Goal: Check status

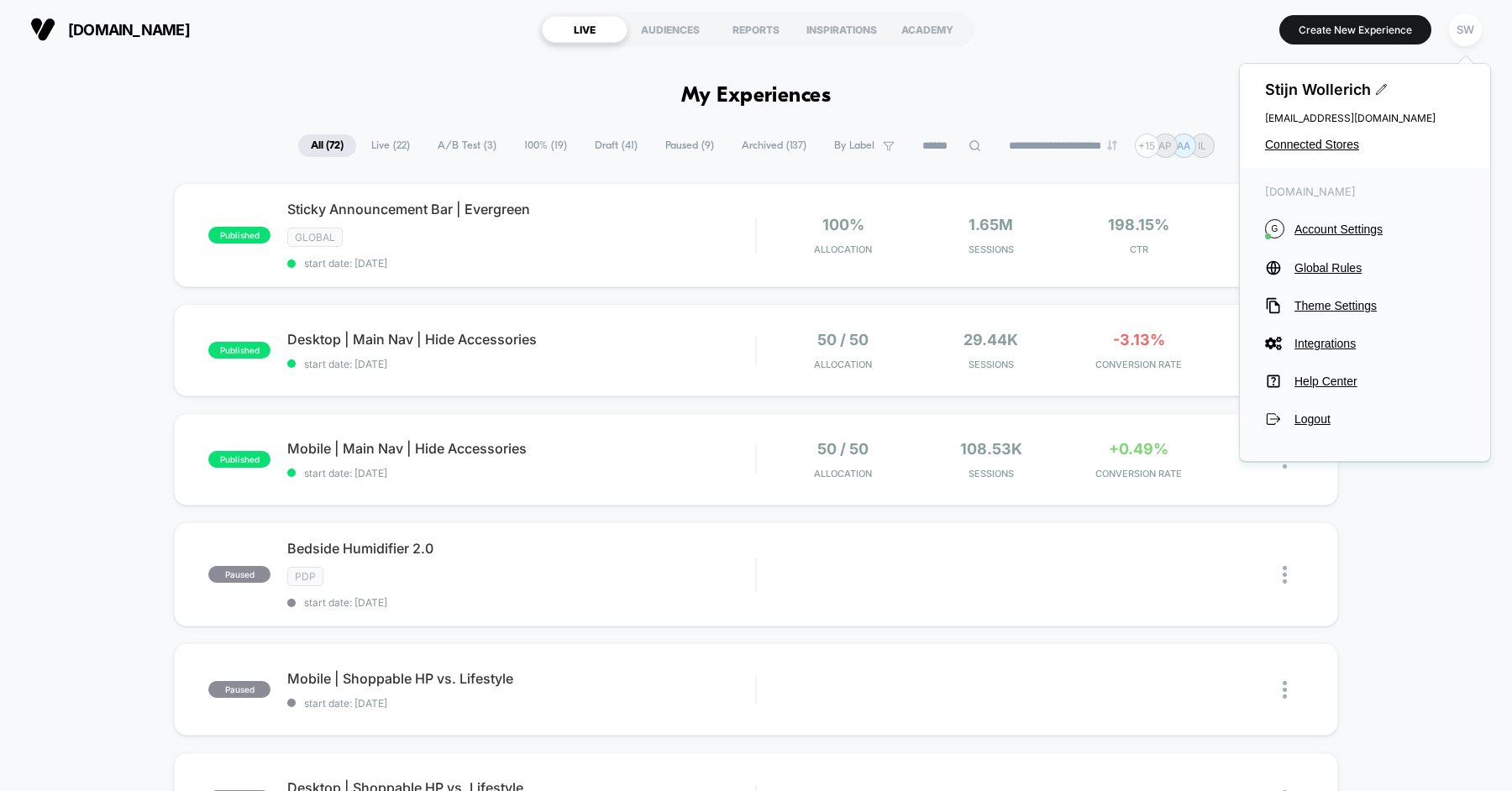
click at [1320, 143] on span "Connected Stores" at bounding box center [1364, 144] width 200 height 14
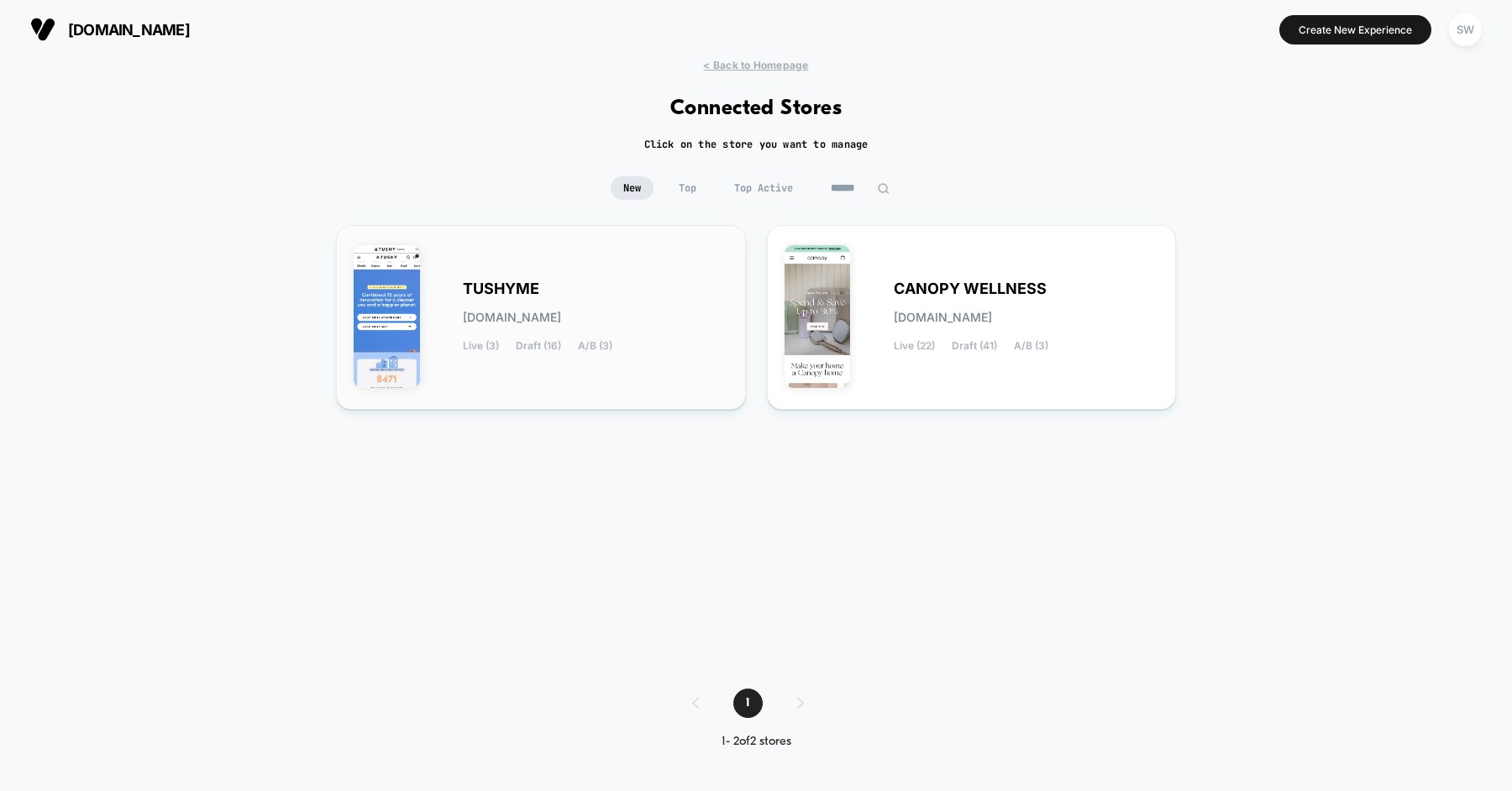
click at [584, 288] on div "TUSHYME [DOMAIN_NAME] Live (3) Draft (16) A/B (3)" at bounding box center [596, 317] width 266 height 69
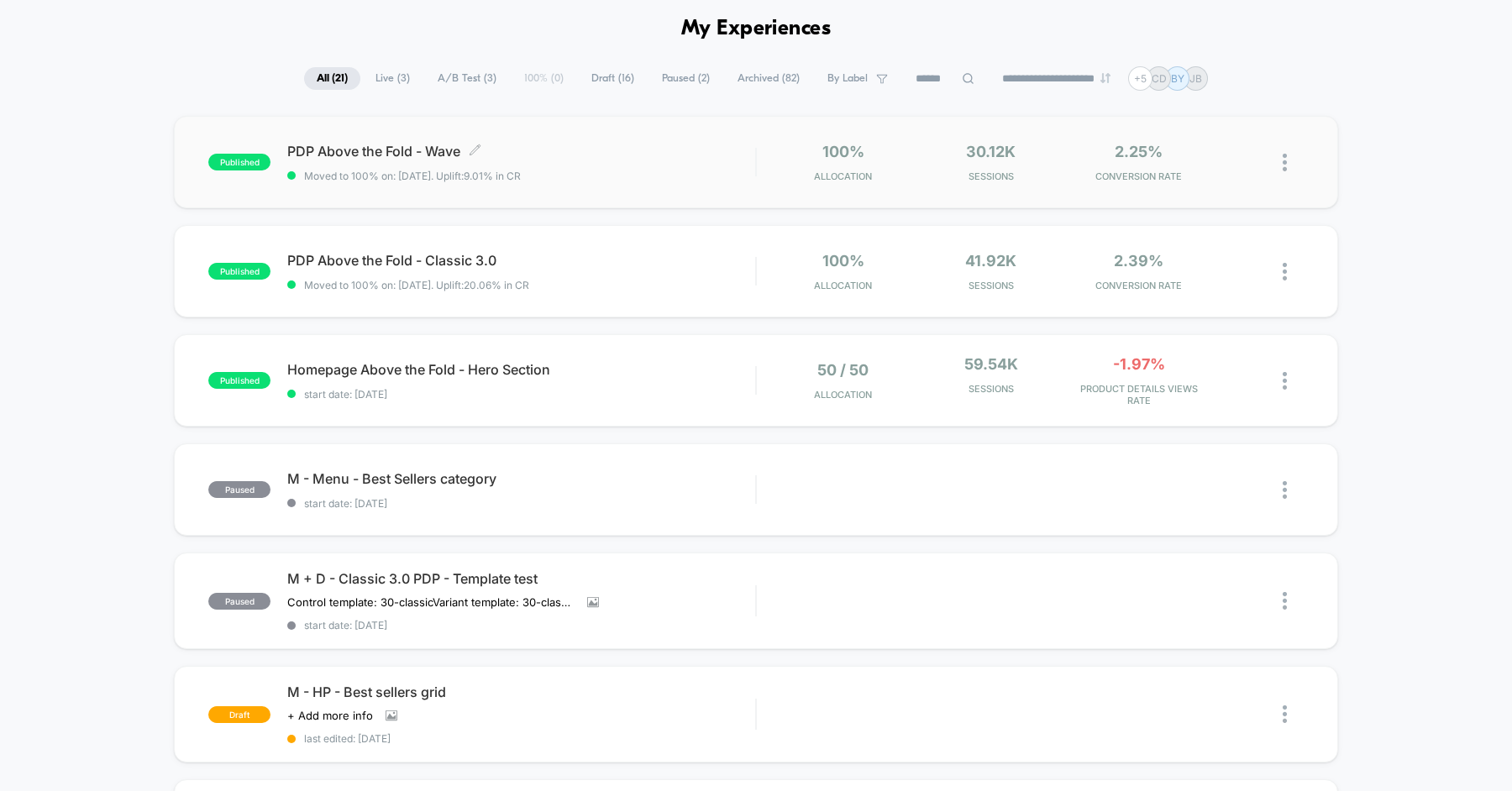
scroll to position [6, 0]
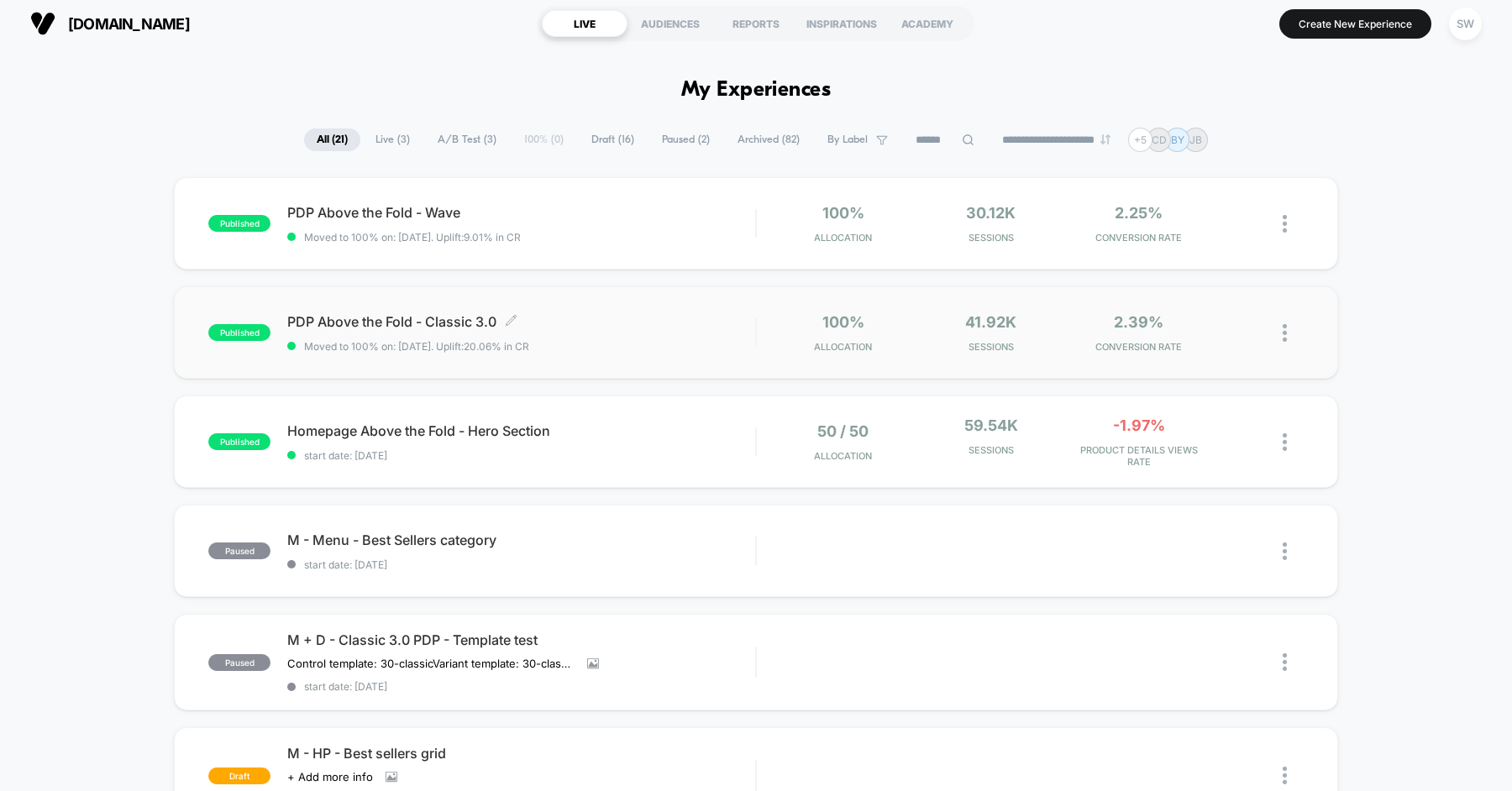
click at [630, 318] on span "PDP Above the Fold - Classic 3.0 Click to edit experience details" at bounding box center [521, 321] width 468 height 16
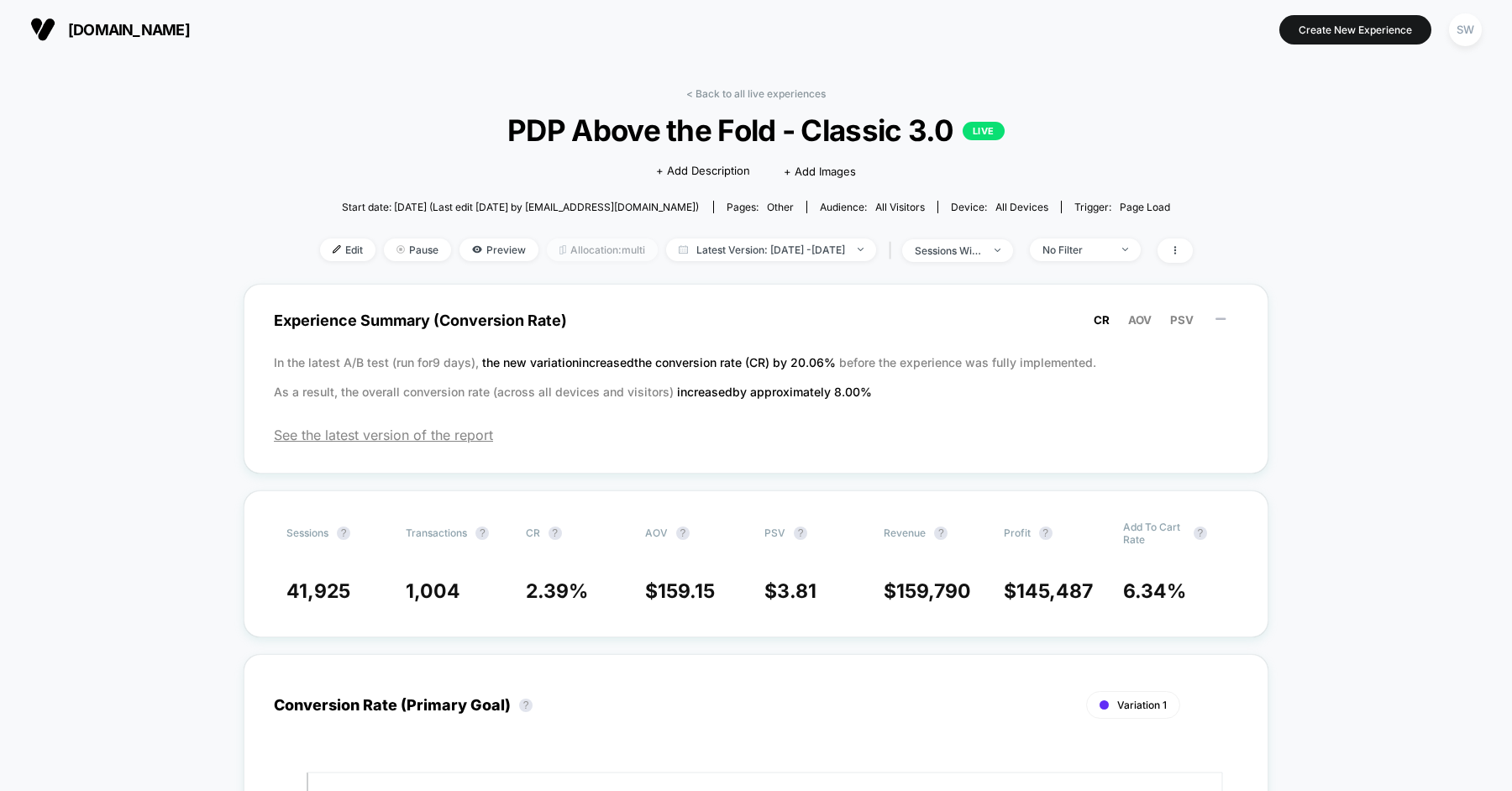
scroll to position [382, 0]
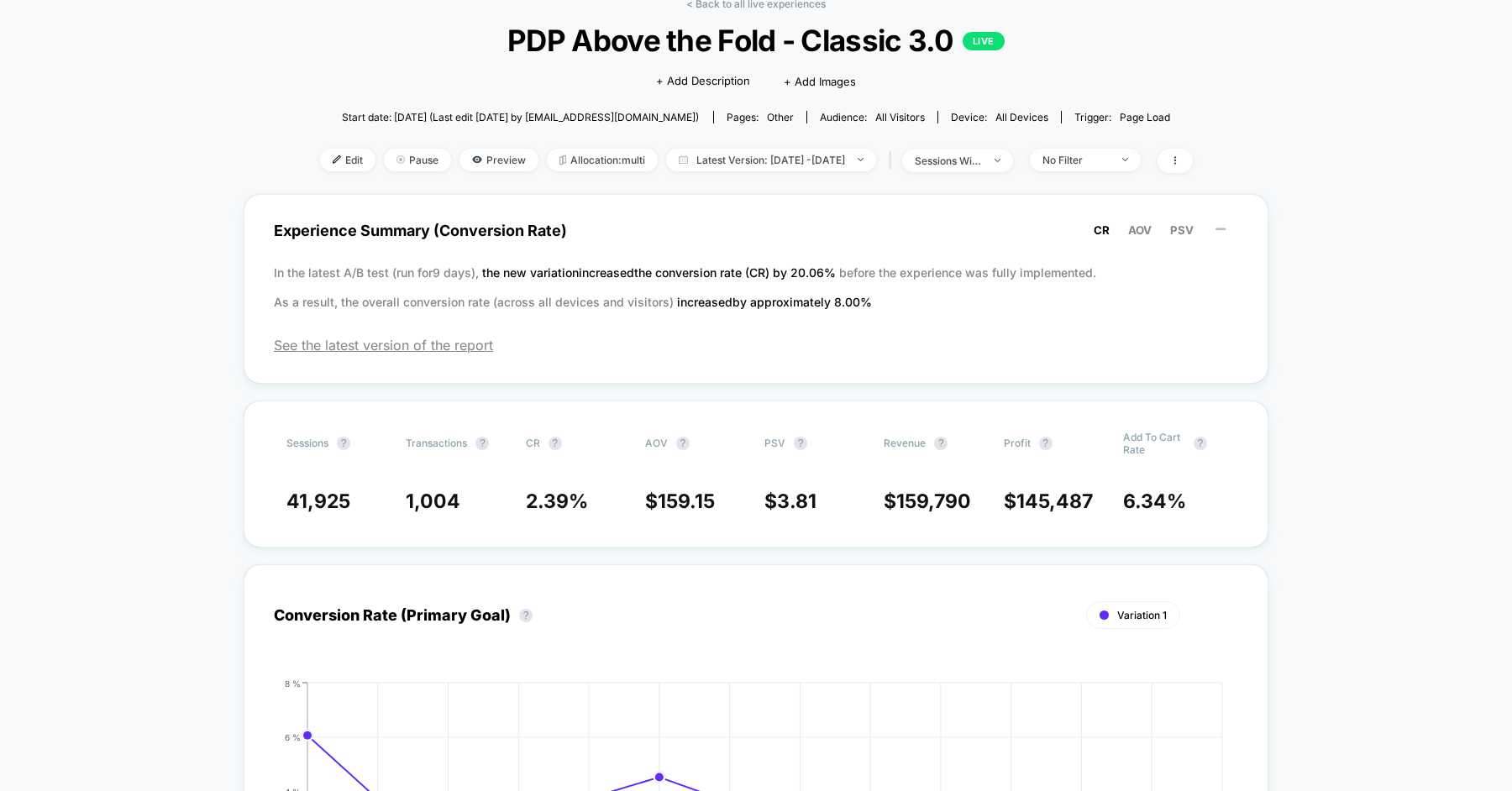
scroll to position [0, 0]
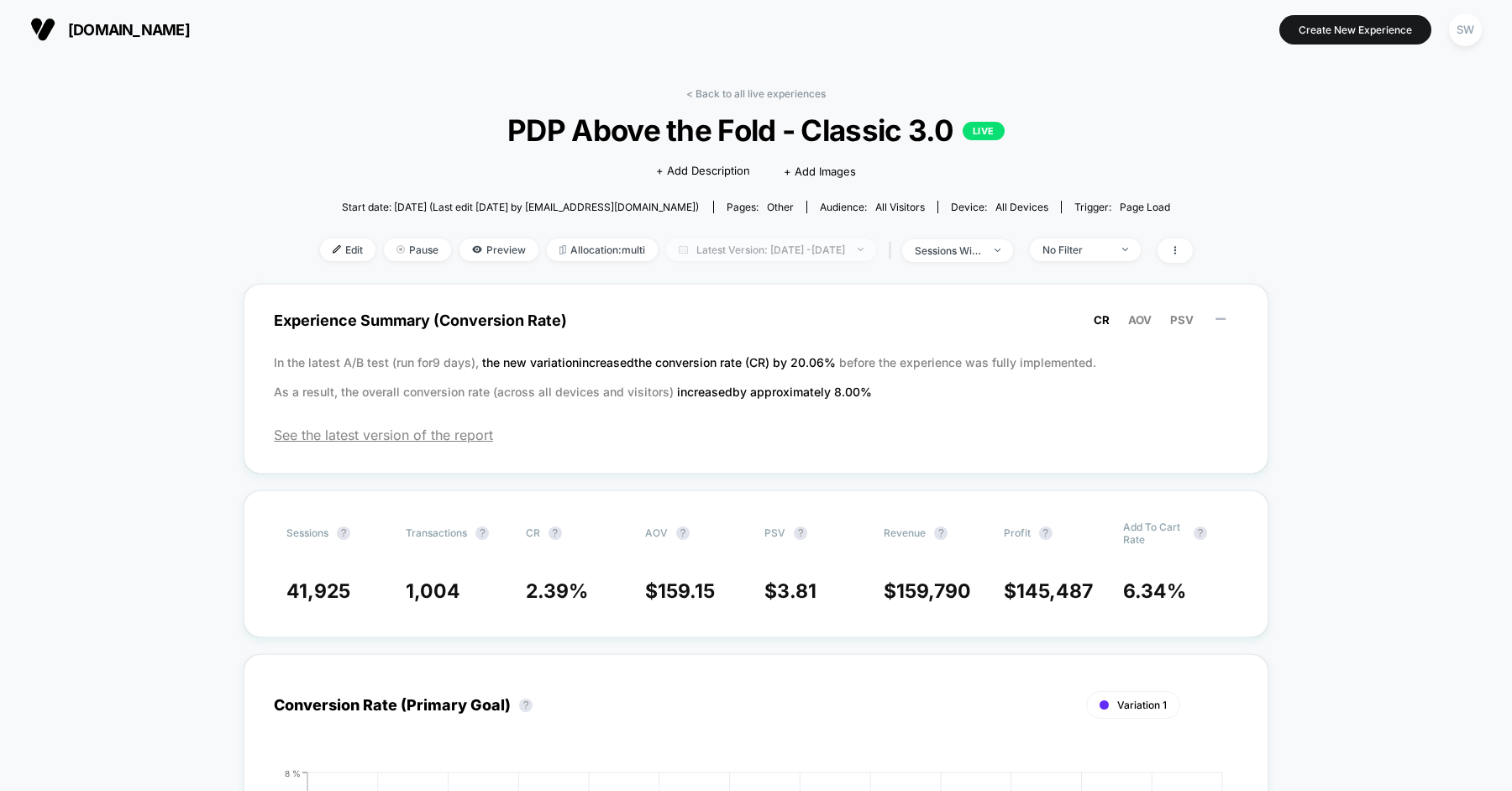
click at [727, 247] on span "Latest Version: [DATE] - [DATE]" at bounding box center [771, 249] width 210 height 22
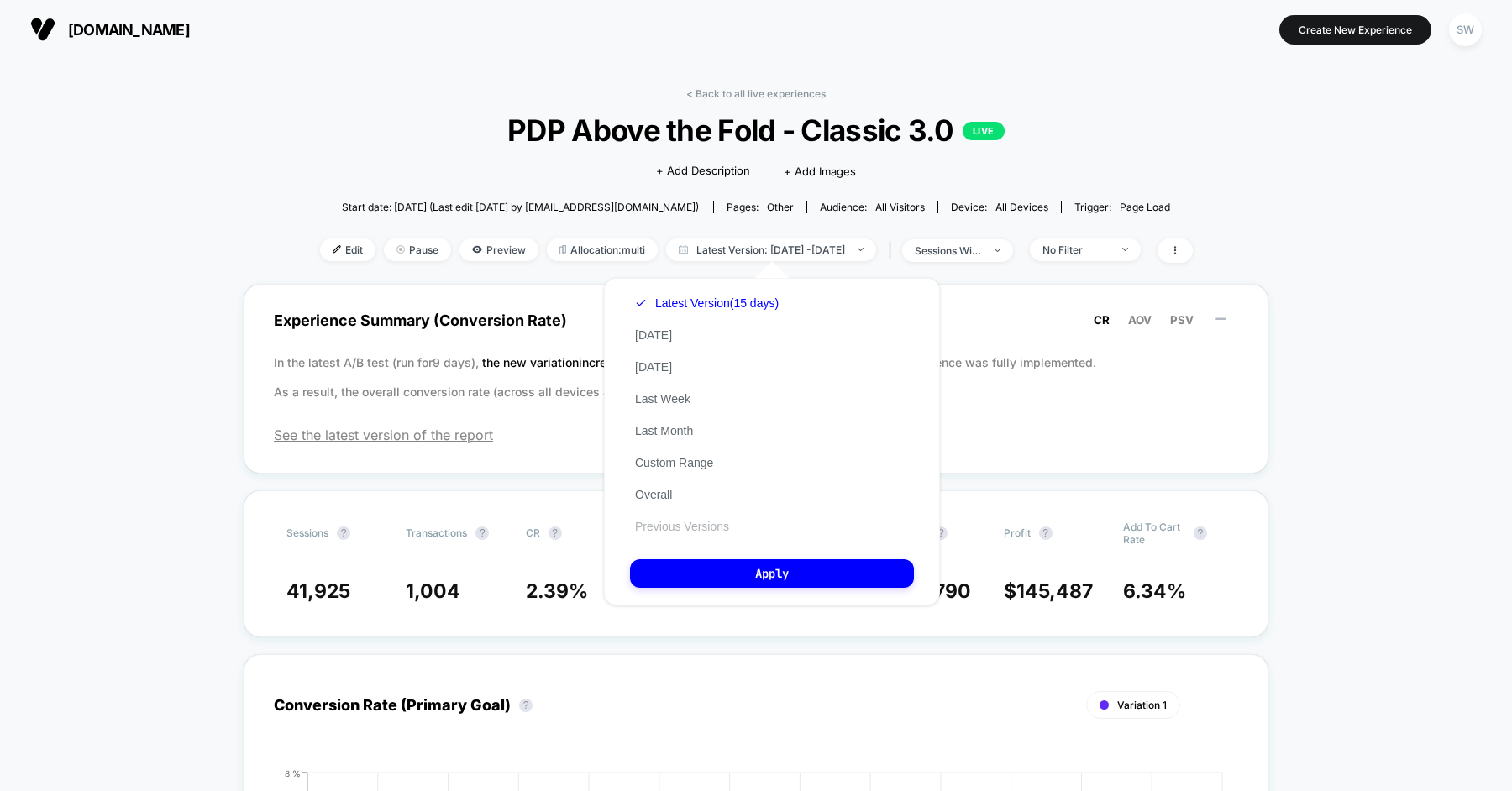
click at [670, 525] on button "Previous Versions" at bounding box center [683, 527] width 104 height 15
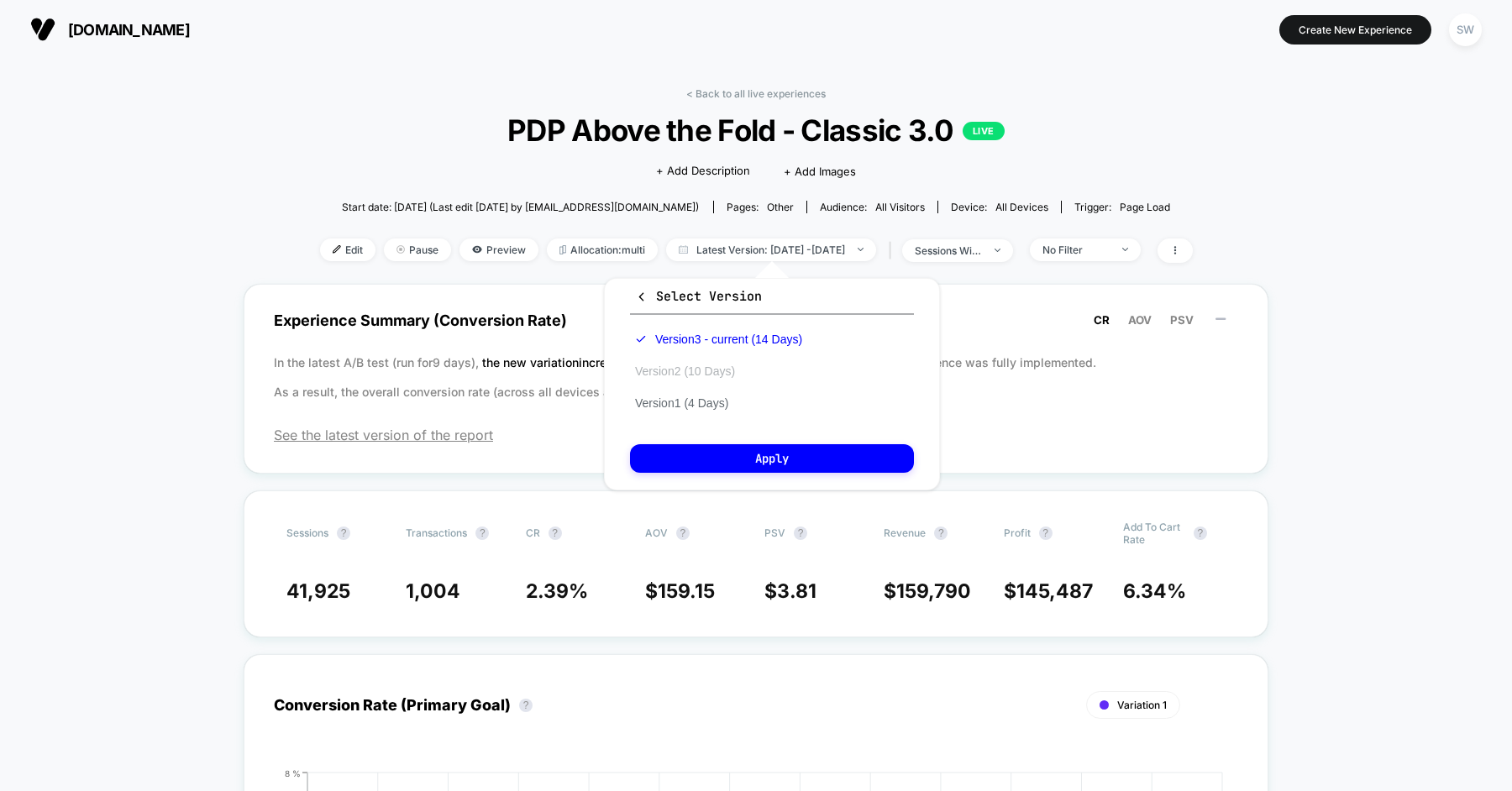
click at [721, 368] on button "Version 2 (10 Days)" at bounding box center [685, 371] width 110 height 15
click at [774, 455] on button "Apply" at bounding box center [772, 459] width 284 height 29
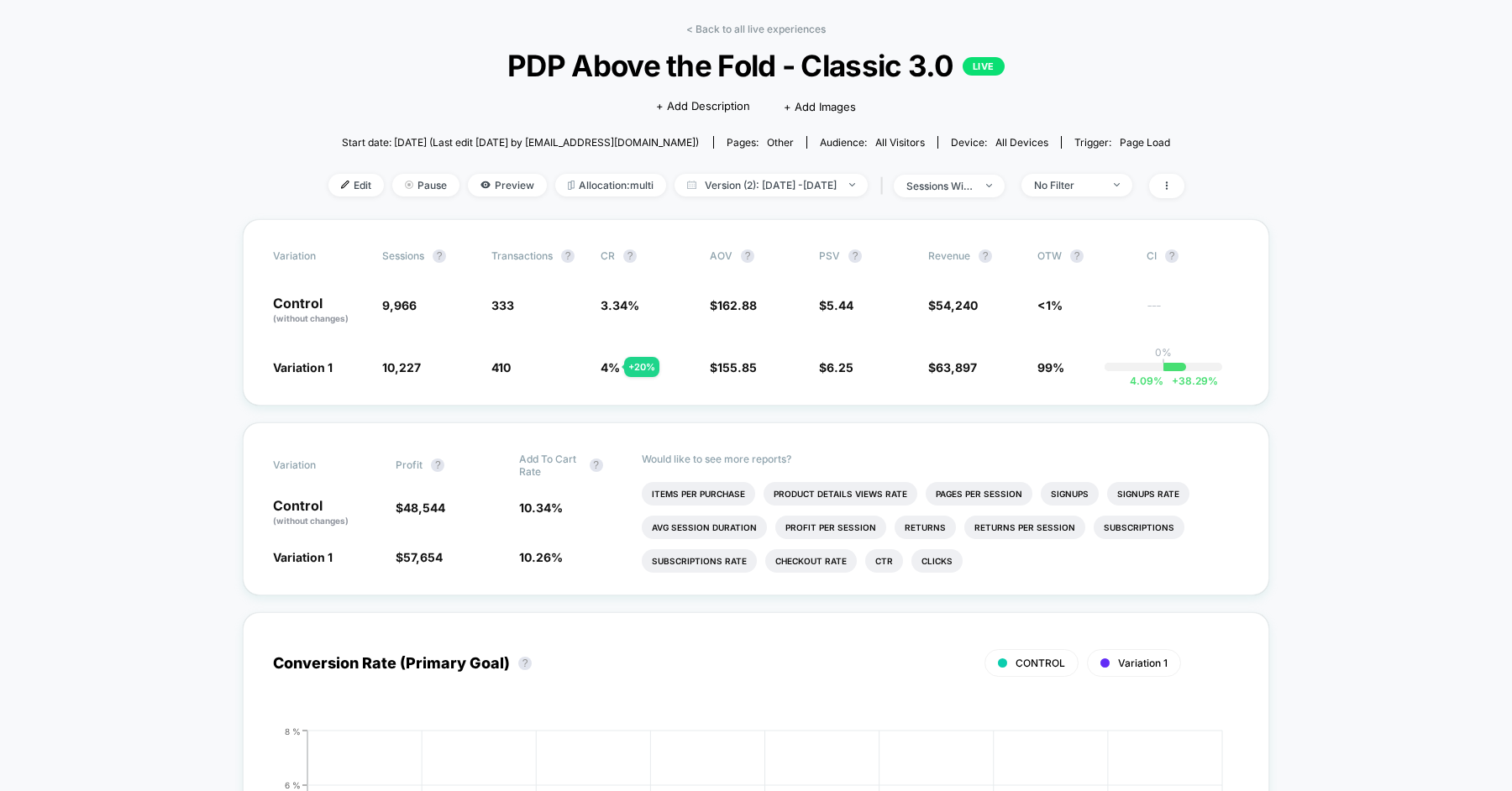
scroll to position [85, 0]
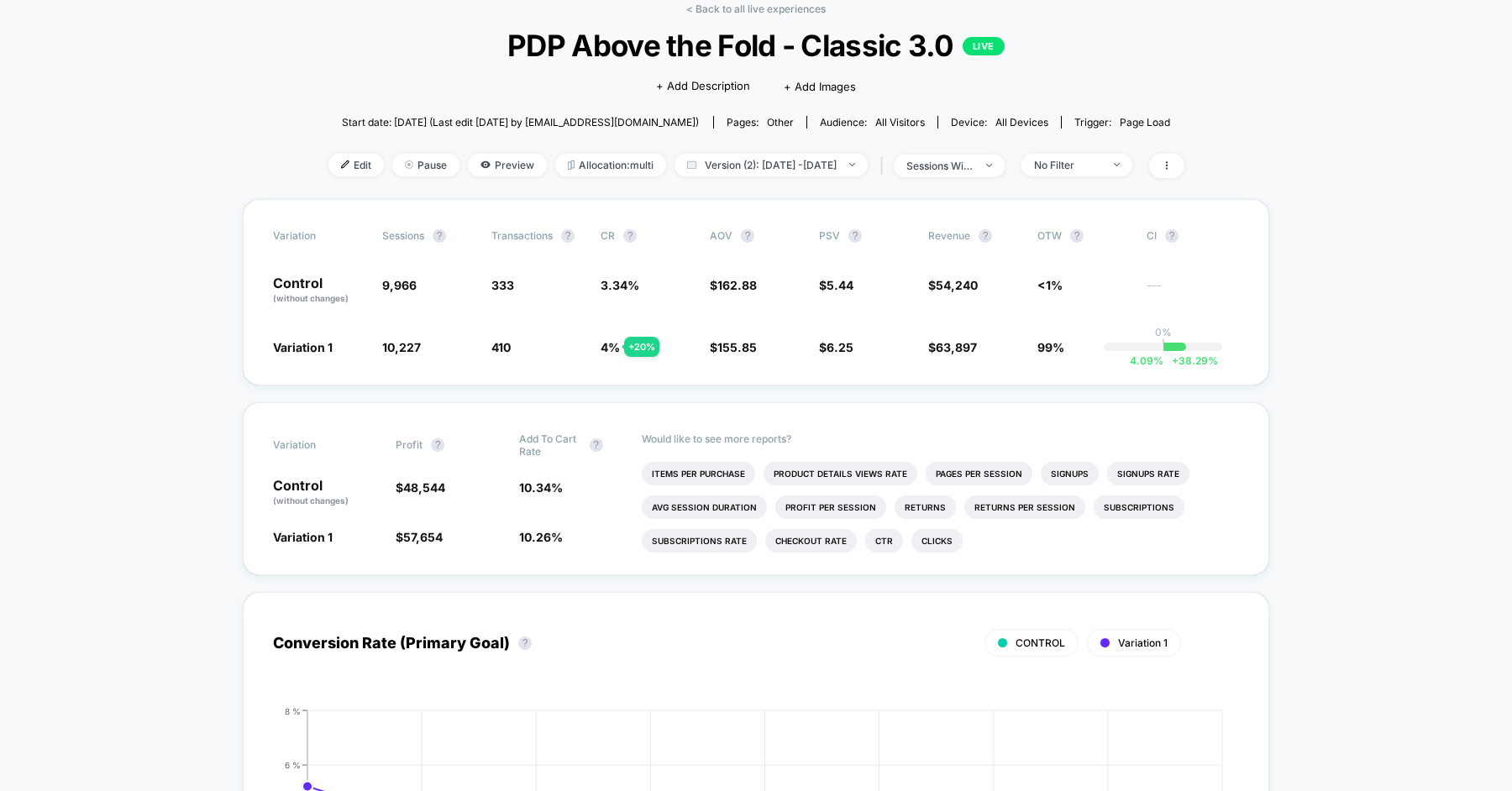
click at [656, 201] on div "Variation Sessions ? Transactions ? CR ? AOV ? PSV ? Revenue ? OTW ? CI ? Contr…" at bounding box center [756, 292] width 1027 height 187
